Goal: Find specific page/section: Find specific page/section

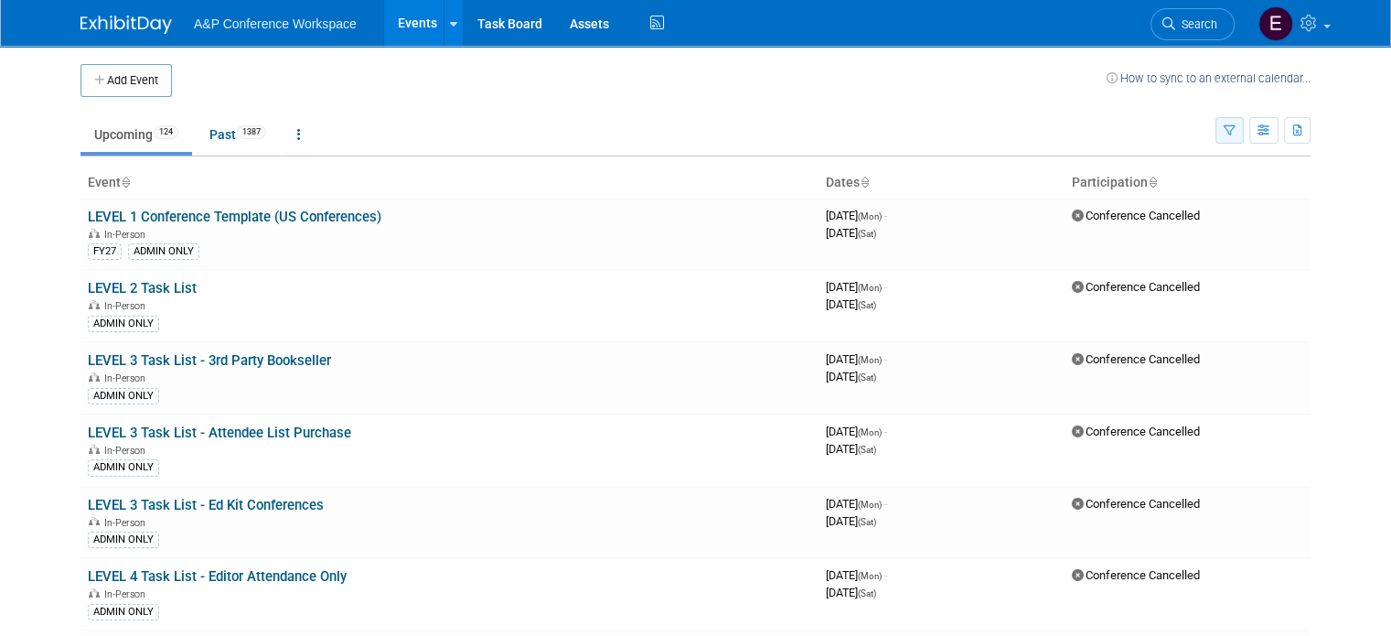
click at [1244, 136] on button "button" at bounding box center [1229, 130] width 28 height 27
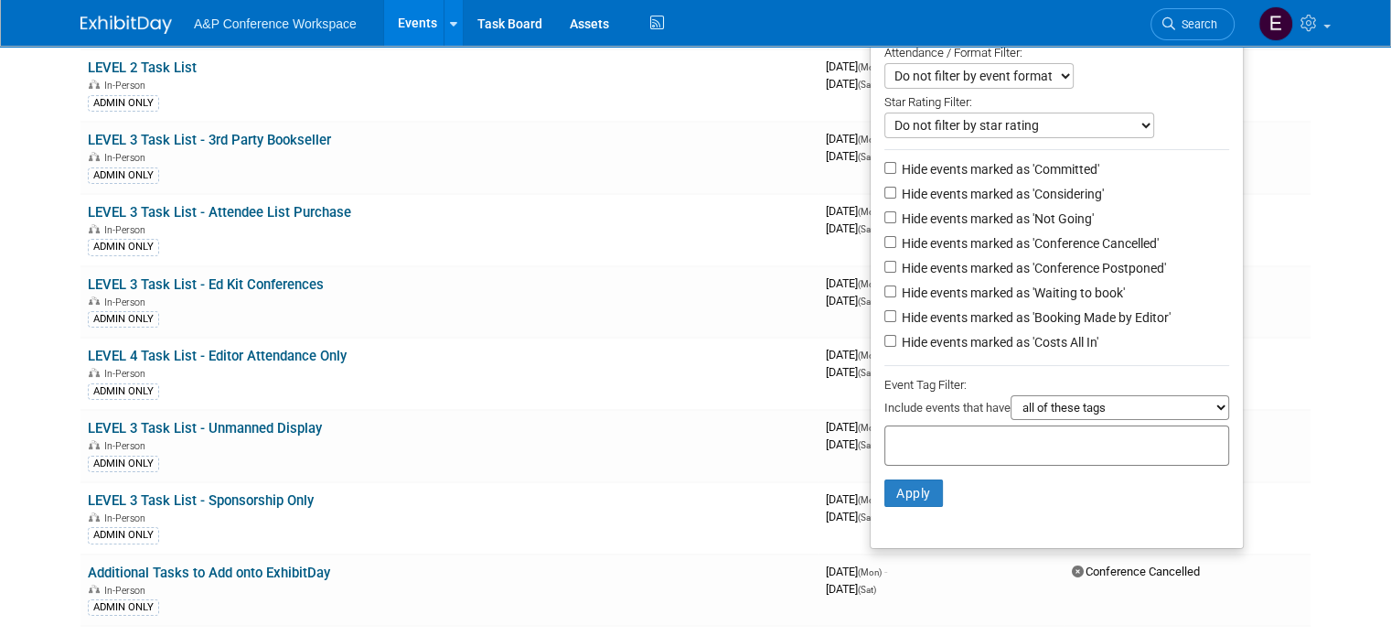
scroll to position [91, 0]
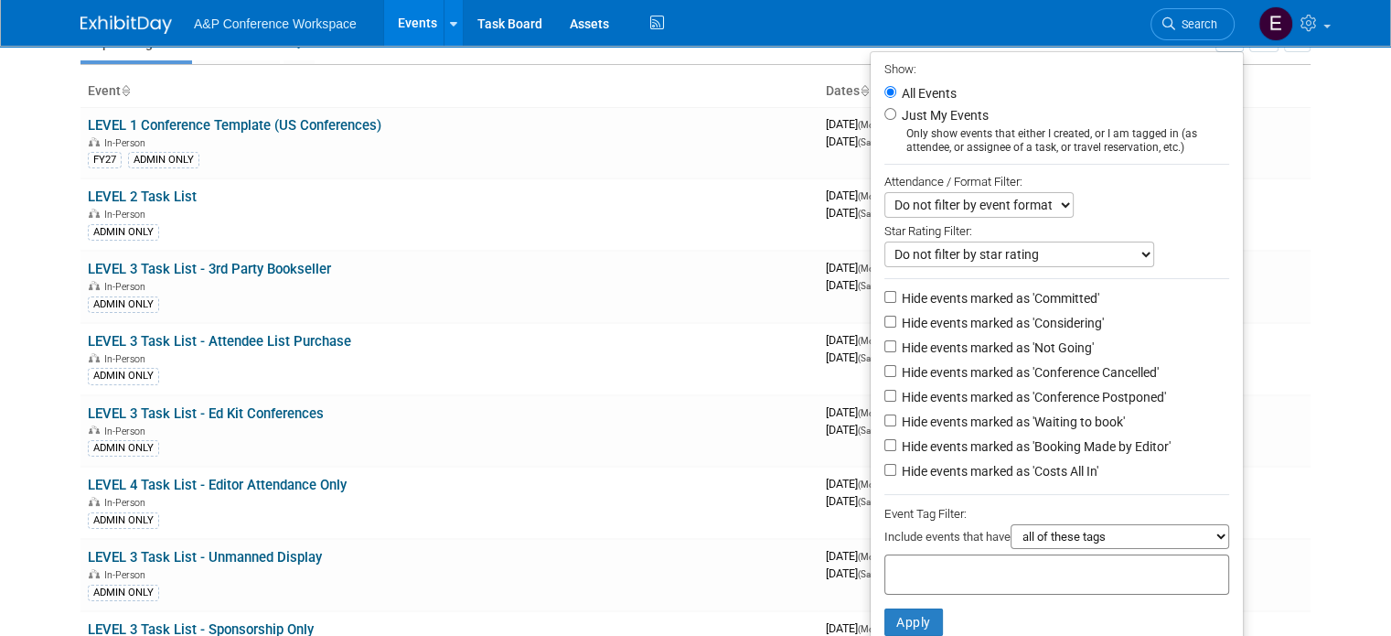
click at [927, 119] on label "Just My Events" at bounding box center [943, 115] width 91 height 18
click at [896, 119] on input "Just My Events" at bounding box center [890, 114] width 12 height 12
radio input "true"
click at [922, 619] on button "Apply" at bounding box center [913, 621] width 59 height 27
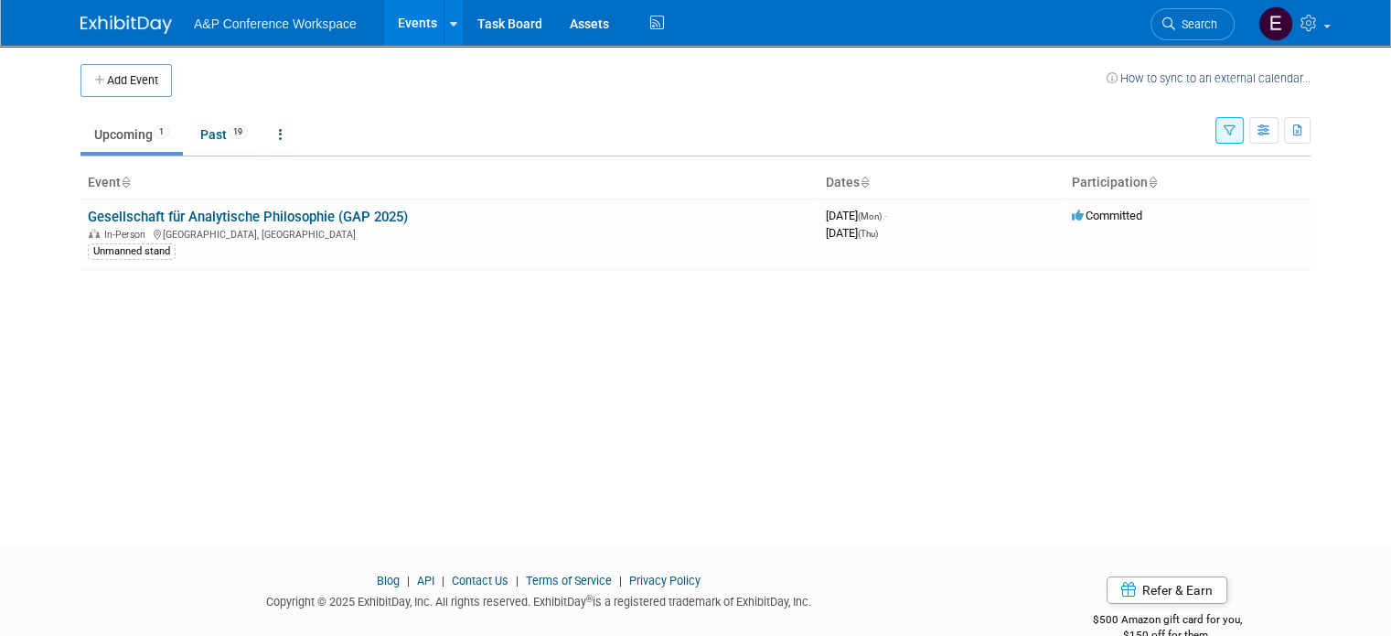
click at [1244, 135] on button "button" at bounding box center [1229, 130] width 28 height 27
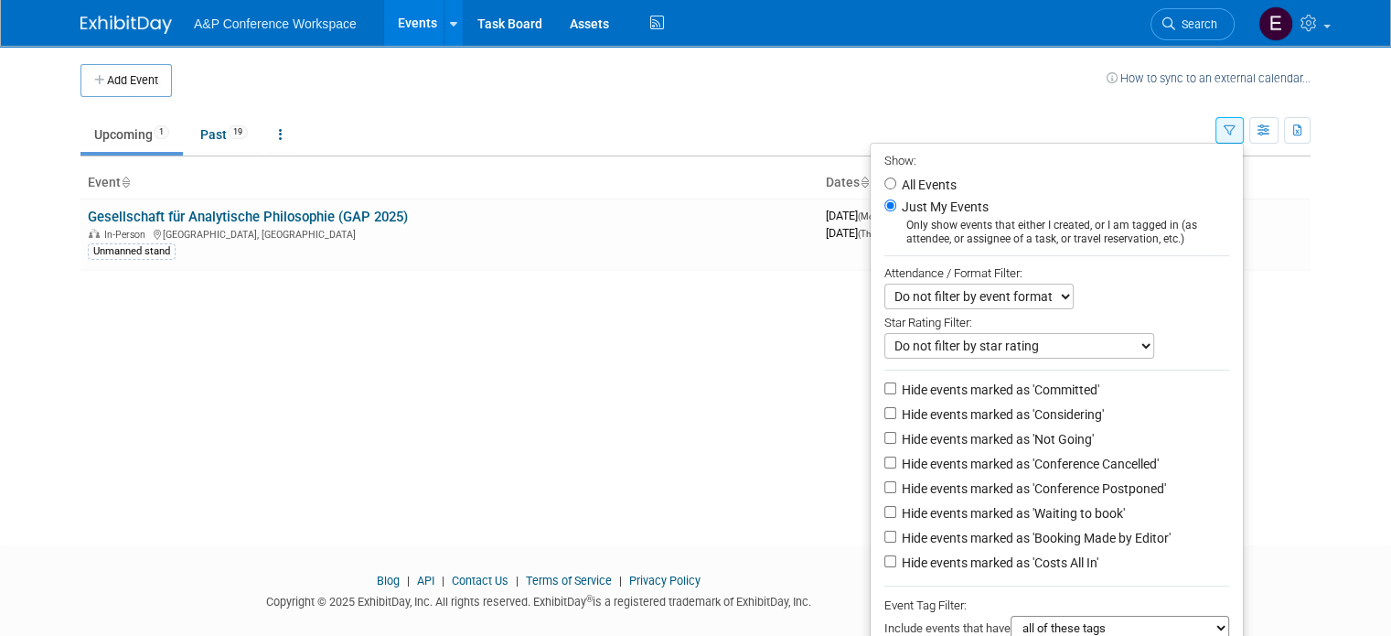
click at [929, 186] on label "All Events" at bounding box center [927, 184] width 59 height 13
click at [896, 186] on input "All Events" at bounding box center [890, 183] width 12 height 12
radio input "true"
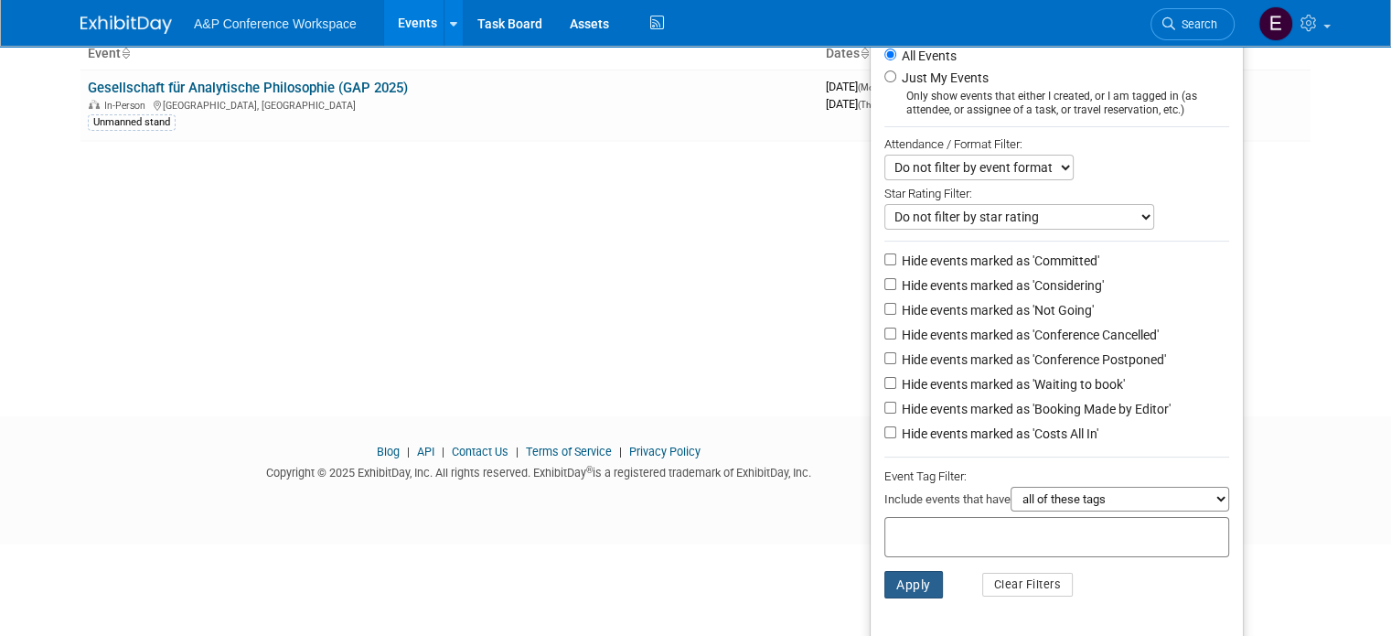
click at [929, 577] on button "Apply" at bounding box center [913, 584] width 59 height 27
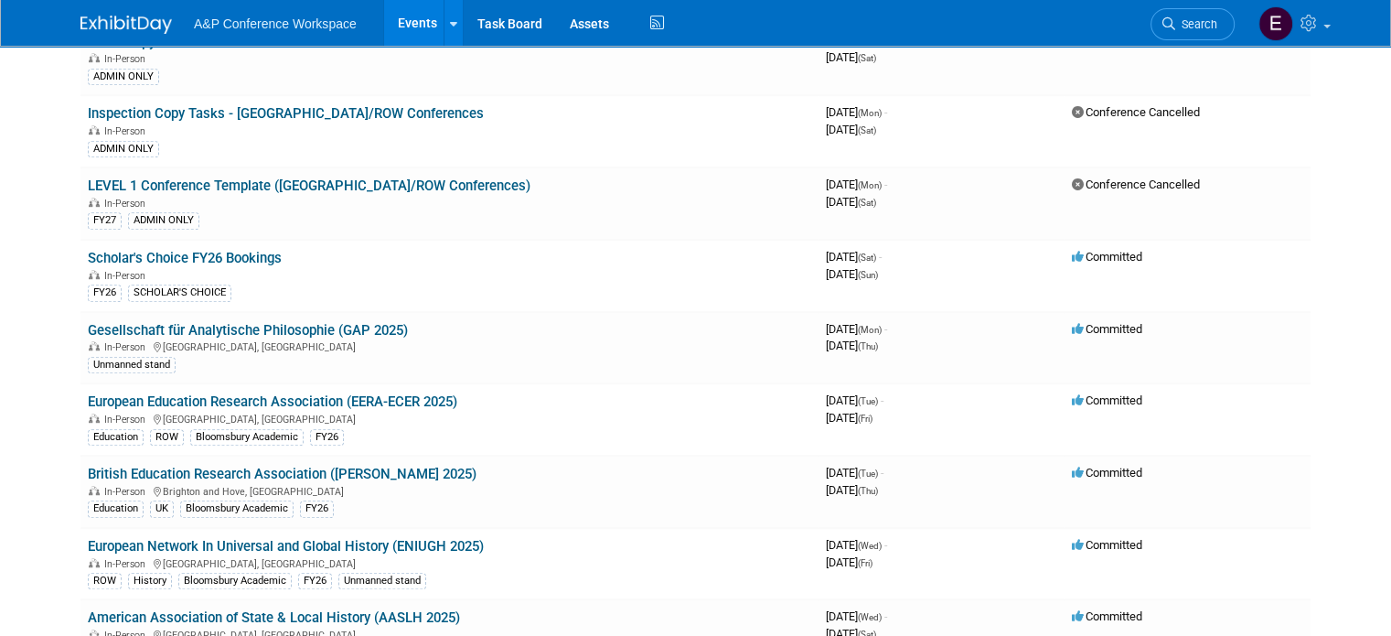
scroll to position [7130, 0]
